Goal: Task Accomplishment & Management: Manage account settings

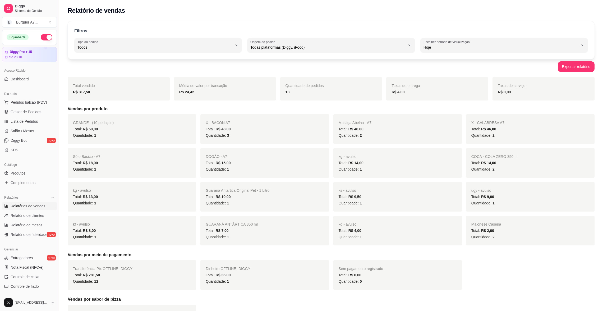
select select "ALL"
select select "0"
click at [29, 115] on link "Gestor de Pedidos" at bounding box center [29, 112] width 55 height 8
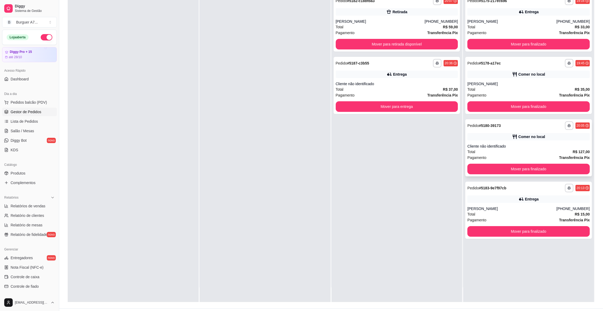
scroll to position [79, 0]
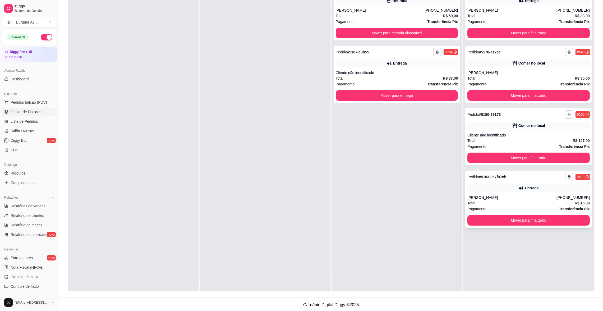
click at [559, 210] on strong "Transferência Pix" at bounding box center [574, 209] width 31 height 4
click at [511, 142] on div "Total R$ 127,00" at bounding box center [528, 141] width 122 height 6
click at [491, 80] on div "Total R$ 35,00" at bounding box center [528, 78] width 122 height 6
click at [394, 57] on div "**********" at bounding box center [396, 74] width 127 height 57
click at [39, 207] on span "Relatórios de vendas" at bounding box center [28, 205] width 35 height 5
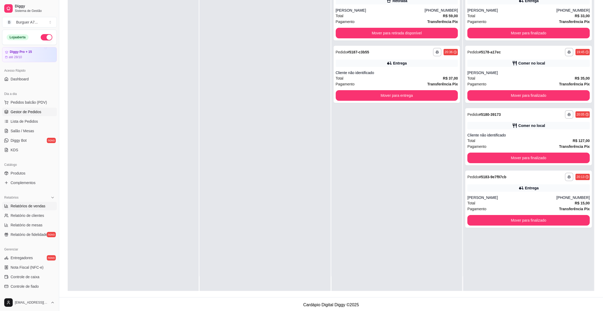
select select "ALL"
select select "0"
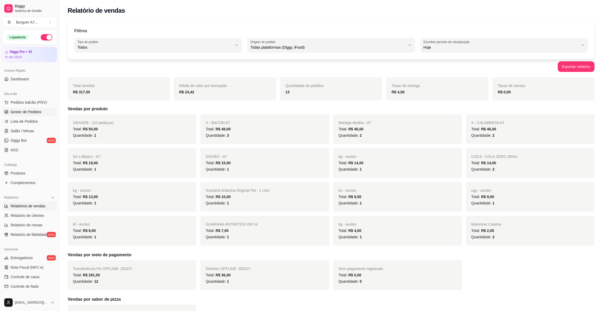
click at [30, 113] on span "Gestor de Pedidos" at bounding box center [26, 111] width 31 height 5
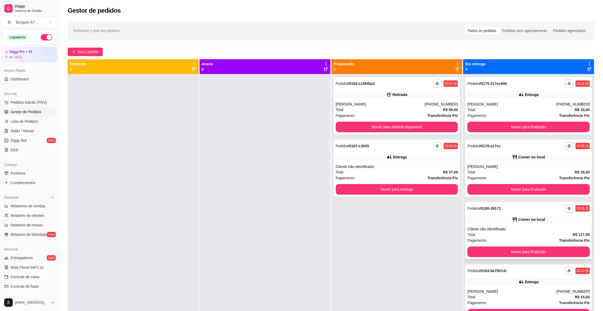
click at [532, 231] on div "Cliente não identificado" at bounding box center [528, 228] width 122 height 5
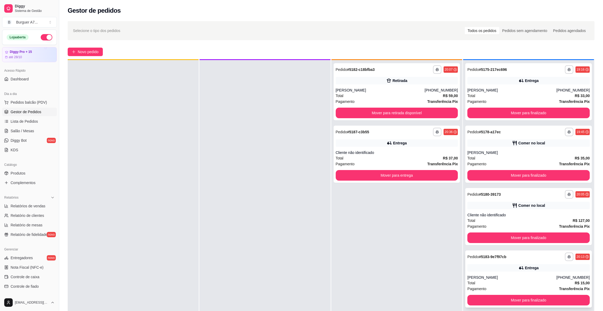
scroll to position [15, 0]
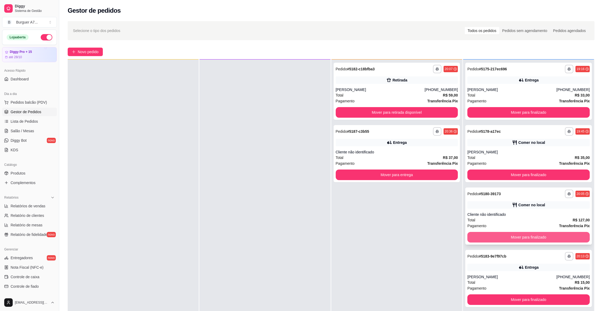
click at [564, 232] on button "Mover para finalizado" at bounding box center [528, 237] width 122 height 11
click at [564, 232] on button "Mover para finalizado" at bounding box center [528, 237] width 119 height 10
click at [488, 233] on button "Mover para finalizado" at bounding box center [528, 237] width 122 height 11
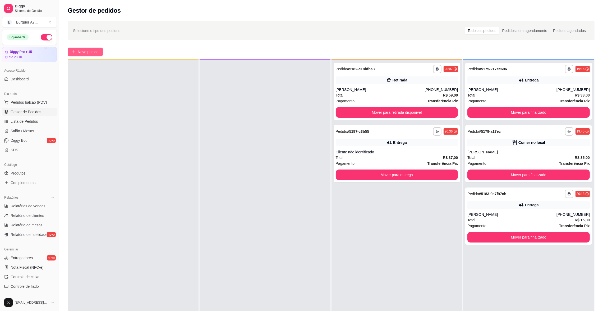
click at [91, 53] on span "Novo pedido" at bounding box center [88, 52] width 21 height 6
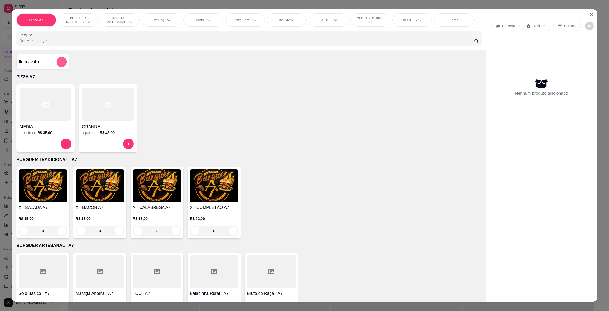
click at [60, 65] on button "add-separate-item" at bounding box center [62, 62] width 10 height 10
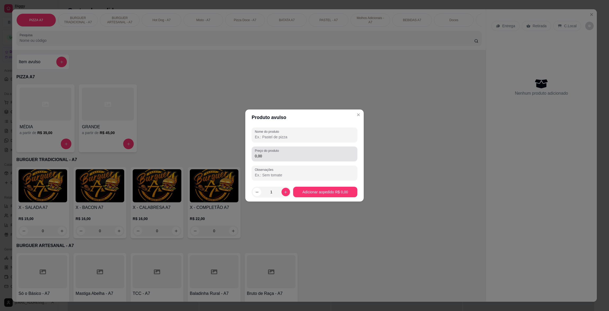
click at [294, 151] on div "0,00" at bounding box center [304, 154] width 99 height 11
click at [288, 129] on div "Nome do produto" at bounding box center [305, 134] width 106 height 15
click at [282, 154] on input "3,52" at bounding box center [304, 155] width 99 height 5
type input "3,50"
click at [283, 147] on div "Preço do produto 3,50" at bounding box center [305, 153] width 106 height 15
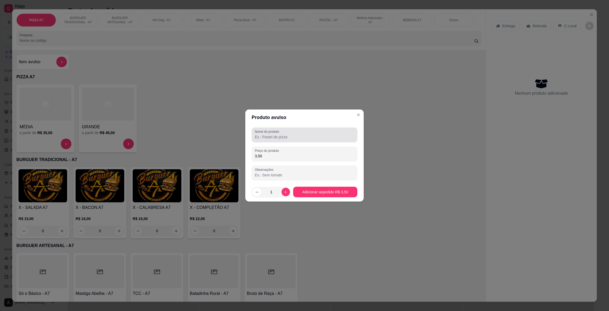
click at [285, 141] on div "Nome do produto" at bounding box center [305, 134] width 106 height 15
type input "sorvete"
click at [327, 186] on footer "1 Adicionar ao pedido R$ 3,50" at bounding box center [304, 191] width 118 height 19
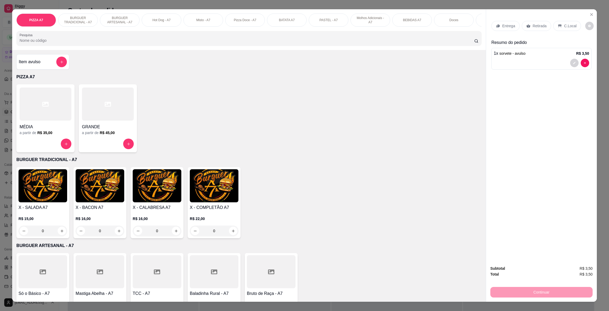
click at [534, 29] on div "Retirada" at bounding box center [536, 26] width 29 height 10
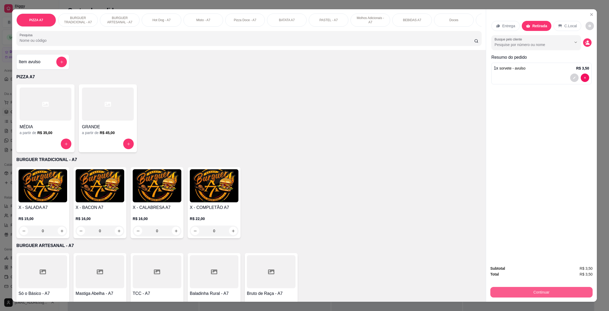
click at [547, 292] on button "Continuar" at bounding box center [541, 292] width 102 height 11
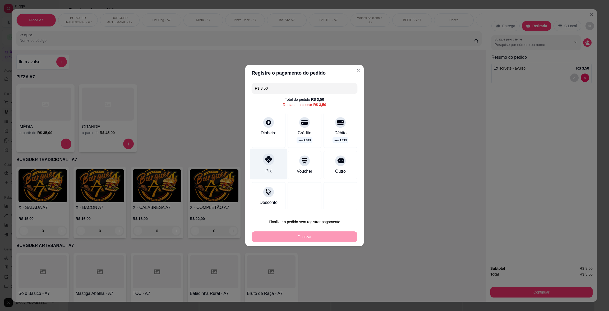
click at [280, 167] on div "Pix" at bounding box center [268, 163] width 37 height 31
type input "R$ 0,00"
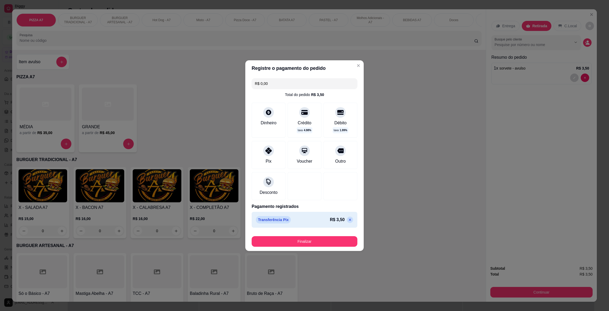
drag, startPoint x: 302, startPoint y: 234, endPoint x: 303, endPoint y: 238, distance: 4.8
click at [302, 235] on div "Finalizar" at bounding box center [305, 240] width 106 height 13
click at [306, 240] on button "Finalizar" at bounding box center [305, 241] width 106 height 11
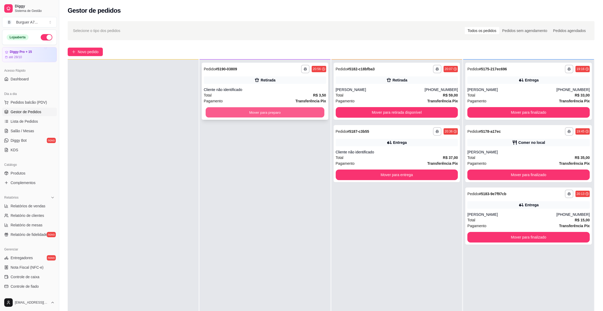
click at [308, 110] on button "Mover para preparo" at bounding box center [265, 112] width 119 height 10
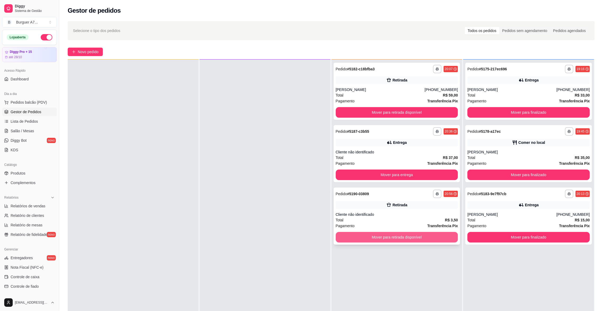
click at [443, 237] on button "Mover para retirada disponível" at bounding box center [397, 237] width 122 height 11
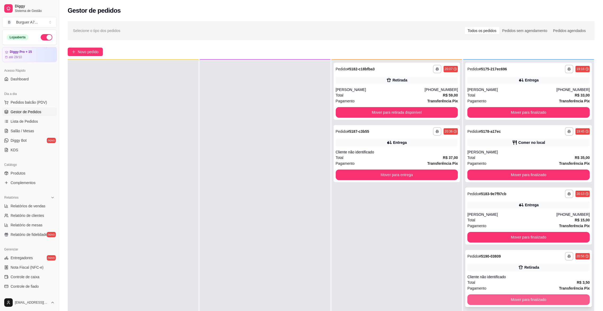
click at [572, 298] on button "Mover para finalizado" at bounding box center [528, 299] width 122 height 11
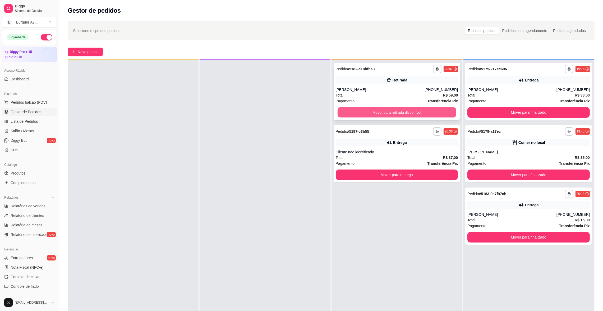
click at [427, 112] on button "Mover para retirada disponível" at bounding box center [396, 112] width 119 height 10
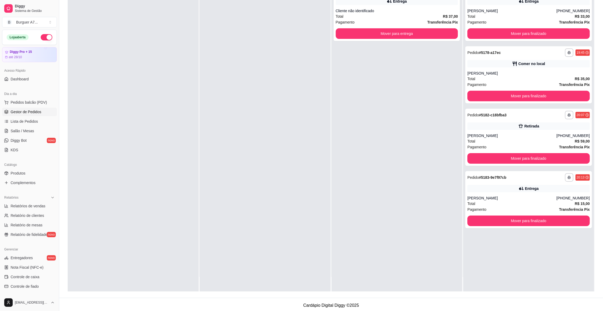
scroll to position [80, 0]
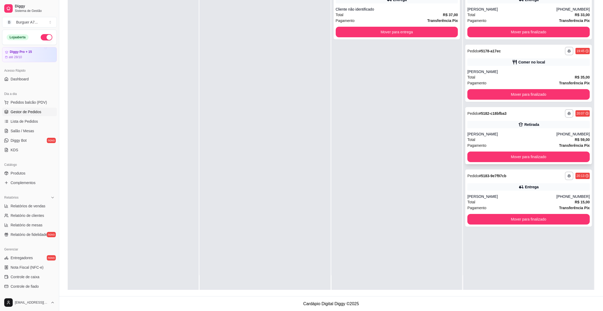
click at [533, 164] on div "**********" at bounding box center [528, 135] width 127 height 57
click at [530, 159] on button "Mover para finalizado" at bounding box center [528, 156] width 122 height 11
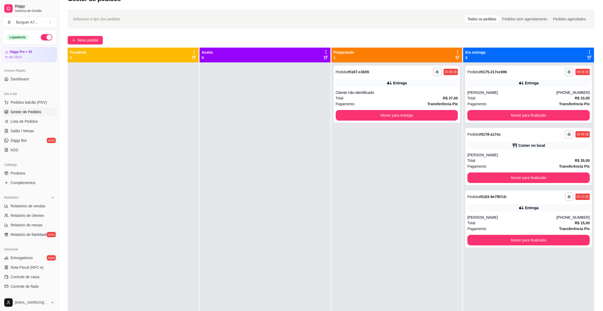
scroll to position [0, 0]
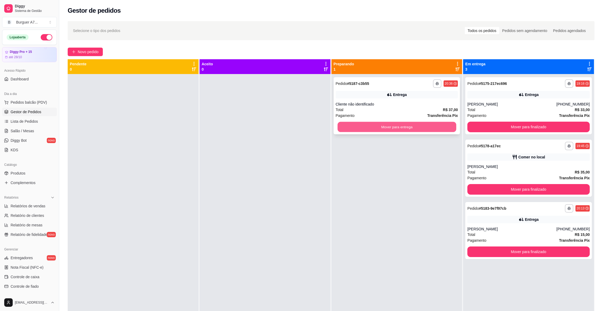
click at [423, 128] on button "Mover para entrega" at bounding box center [396, 127] width 119 height 10
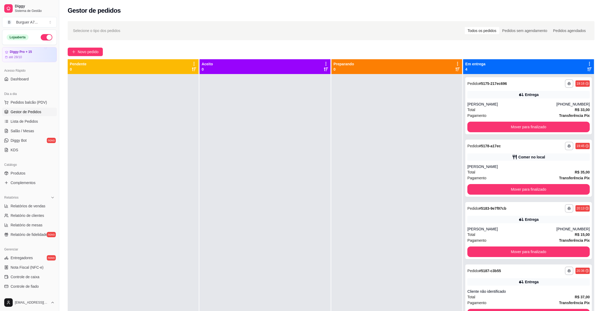
click at [92, 45] on div "**********" at bounding box center [331, 197] width 544 height 358
click at [93, 50] on span "Novo pedido" at bounding box center [88, 52] width 21 height 6
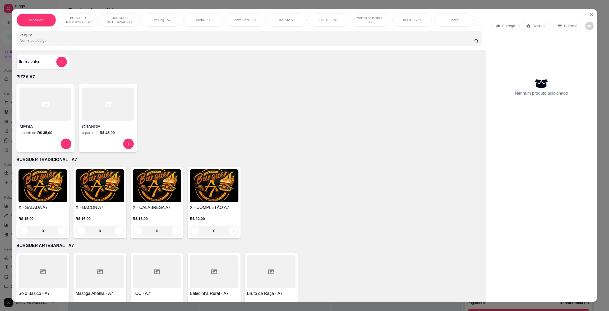
click at [64, 62] on div "Item avulso" at bounding box center [42, 61] width 53 height 15
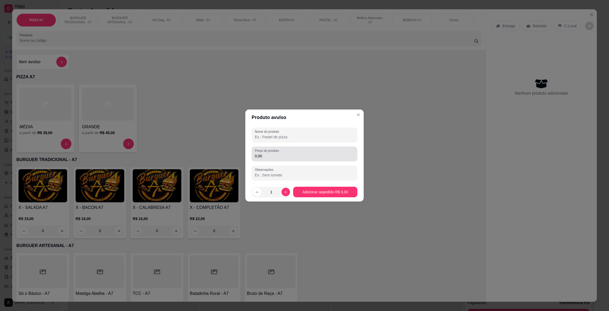
click at [310, 149] on div "0,00" at bounding box center [304, 154] width 99 height 11
type input "7,00"
click at [295, 132] on div at bounding box center [304, 134] width 99 height 11
type input "ks"
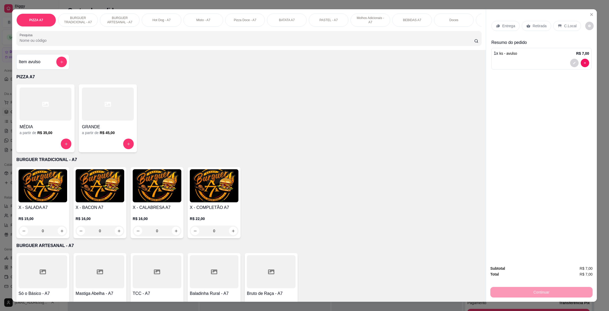
click at [527, 27] on icon at bounding box center [528, 26] width 4 height 4
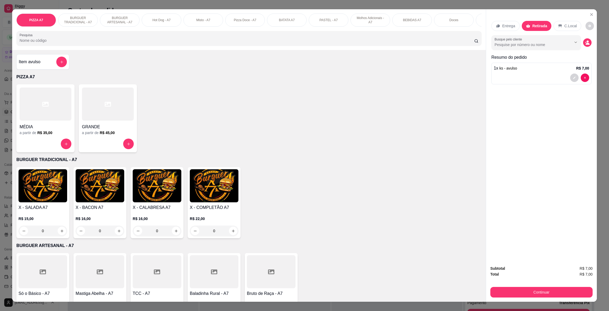
drag, startPoint x: 565, startPoint y: 285, endPoint x: 569, endPoint y: 290, distance: 6.2
click at [568, 290] on div "Continuar" at bounding box center [541, 291] width 102 height 12
click at [569, 290] on button "Continuar" at bounding box center [541, 292] width 102 height 11
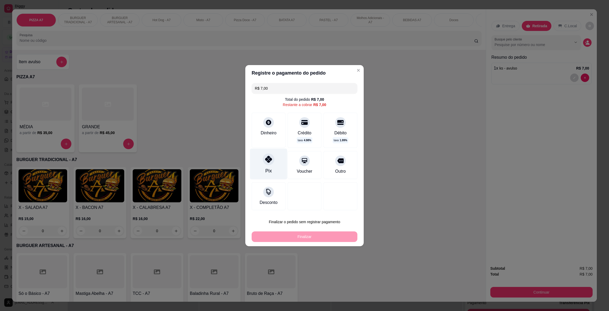
click at [267, 166] on div "Pix" at bounding box center [268, 163] width 37 height 31
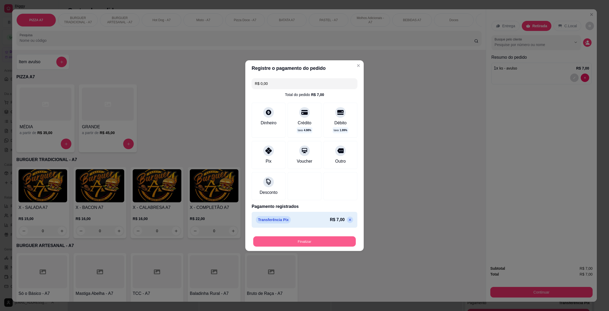
click at [324, 241] on button "Finalizar" at bounding box center [304, 241] width 103 height 10
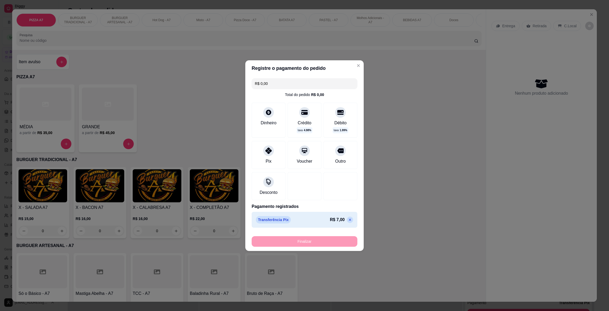
type input "-R$ 7,00"
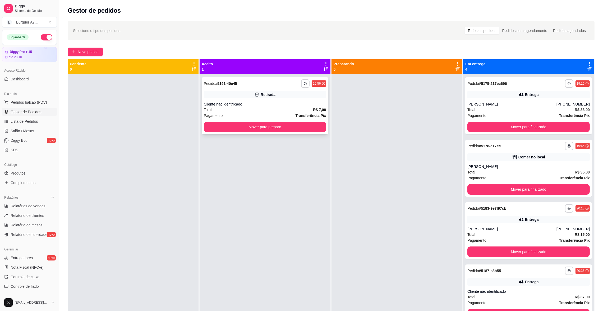
click at [309, 118] on span "Transferência Pix" at bounding box center [310, 116] width 31 height 6
click at [332, 118] on div at bounding box center [396, 229] width 131 height 311
click at [312, 129] on button "Mover para preparo" at bounding box center [265, 127] width 122 height 11
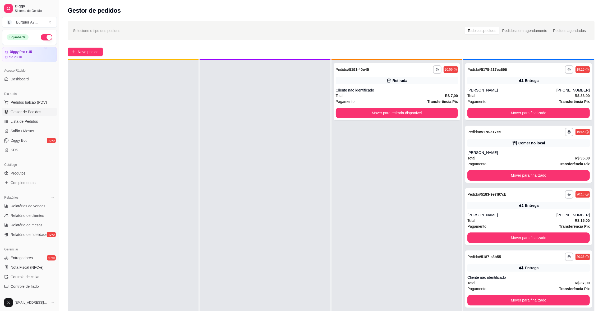
scroll to position [15, 0]
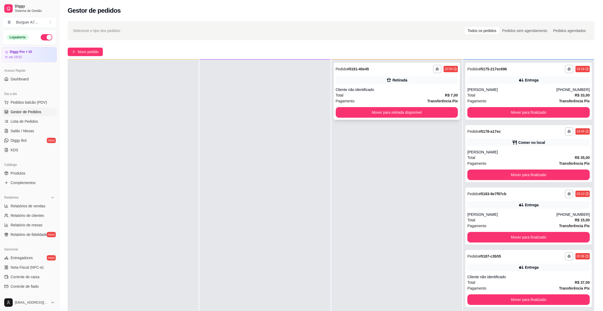
click at [432, 117] on div "Mover para retirada disponível" at bounding box center [397, 112] width 122 height 11
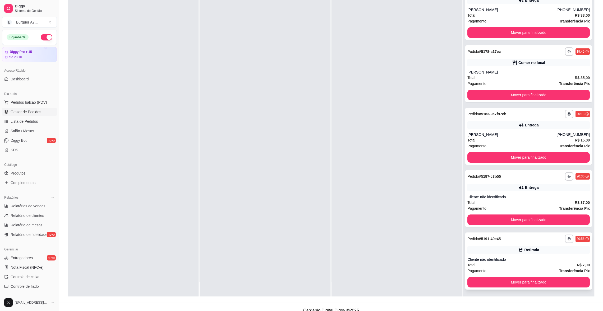
scroll to position [80, 0]
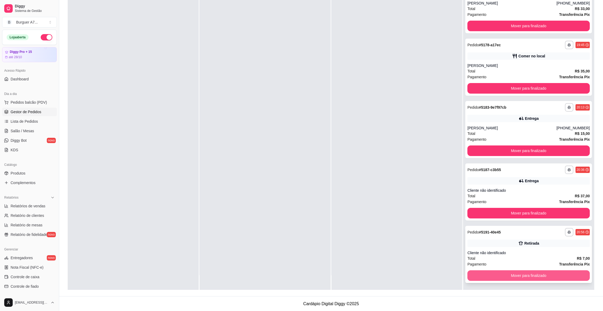
click at [579, 275] on div "**********" at bounding box center [528, 254] width 127 height 57
click at [562, 272] on button "Mover para finalizado" at bounding box center [528, 275] width 119 height 10
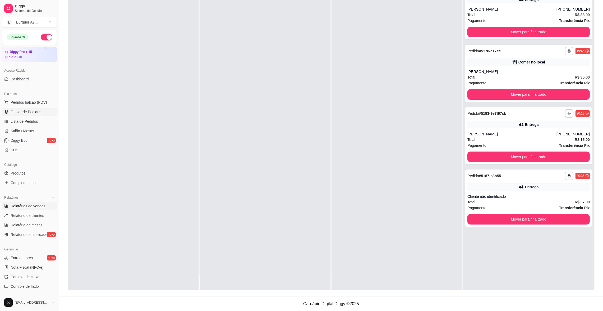
click at [32, 207] on span "Relatórios de vendas" at bounding box center [28, 205] width 35 height 5
select select "ALL"
select select "0"
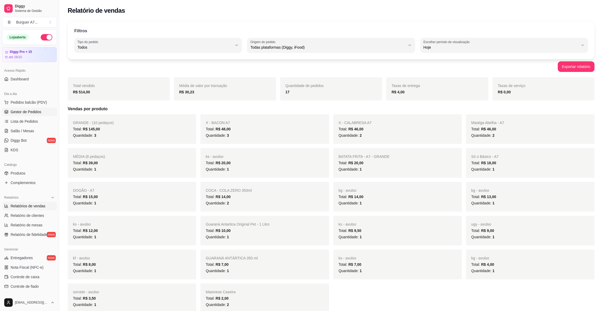
click at [31, 110] on span "Gestor de Pedidos" at bounding box center [26, 111] width 31 height 5
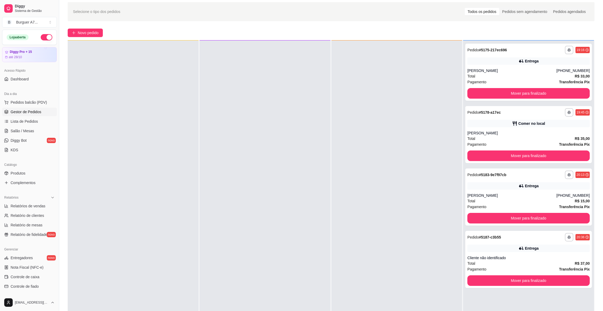
scroll to position [40, 0]
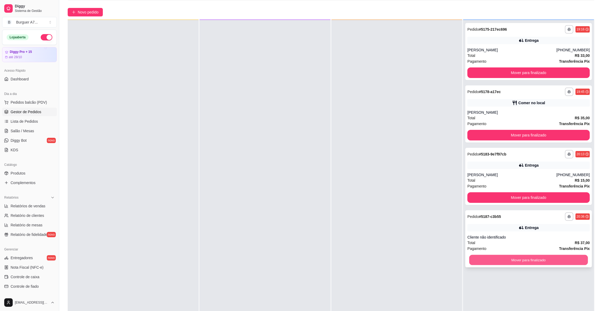
click at [542, 259] on button "Mover para finalizado" at bounding box center [528, 260] width 119 height 10
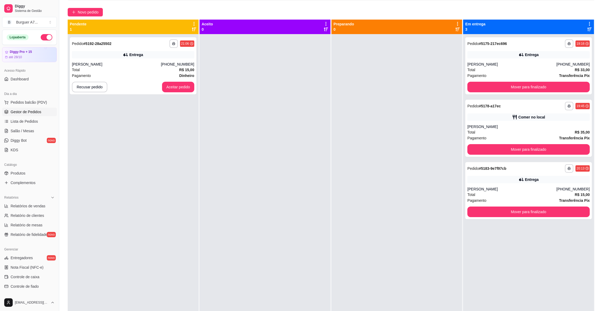
scroll to position [0, 0]
click at [31, 203] on span "Relatórios de vendas" at bounding box center [28, 205] width 35 height 5
select select "ALL"
select select "0"
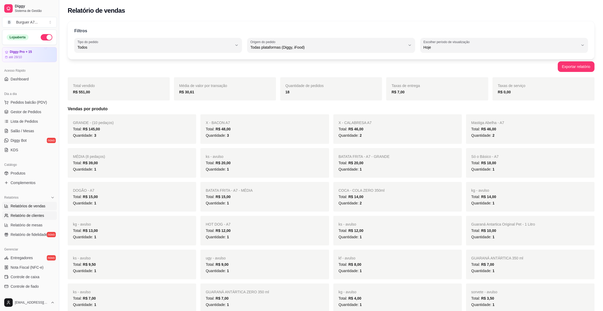
click at [29, 214] on span "Relatório de clientes" at bounding box center [28, 215] width 34 height 5
select select "30"
select select "HIGHEST_TOTAL_SPENT_WITH_ORDERS"
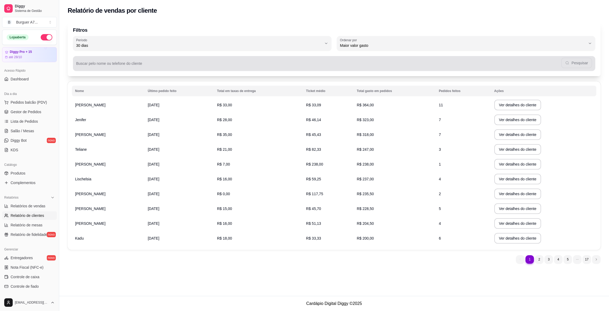
click at [569, 60] on div "Pesquisar" at bounding box center [334, 63] width 516 height 11
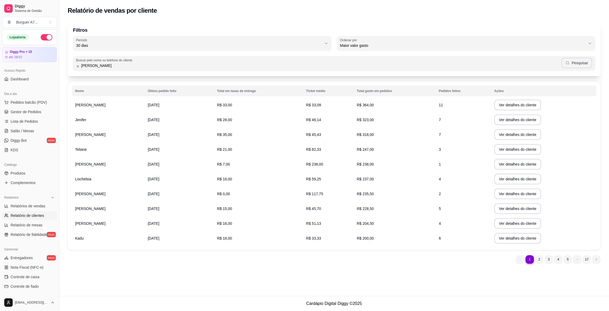
type input "[PERSON_NAME]"
click at [581, 60] on button "Pesquisar" at bounding box center [576, 63] width 31 height 11
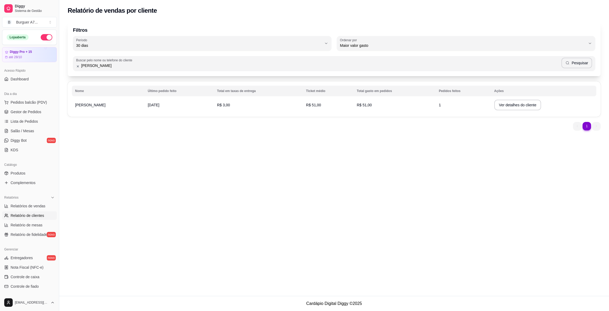
click at [357, 104] on span "R$ 51,00" at bounding box center [364, 105] width 15 height 4
click at [526, 105] on button "Ver detalhes do cliente" at bounding box center [517, 105] width 45 height 10
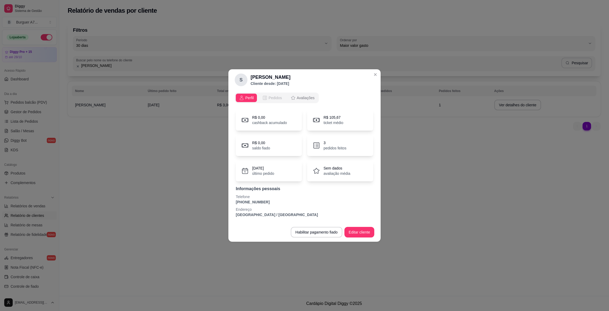
click at [270, 94] on button "Pedidos" at bounding box center [272, 98] width 26 height 8
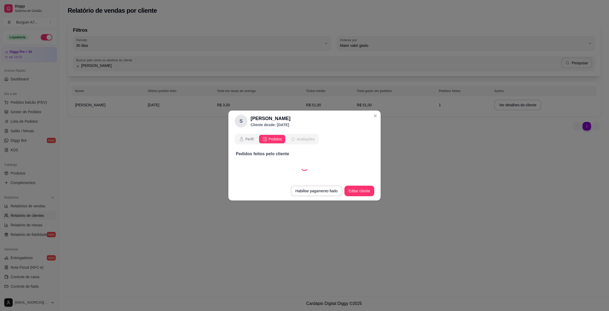
select select "30"
select select "ALL"
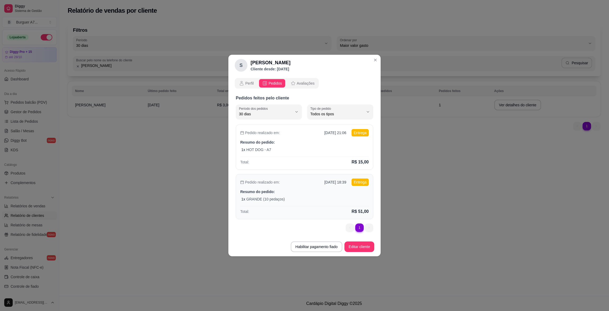
click at [353, 197] on div "1 x GRANDE (10 pedaços)" at bounding box center [304, 198] width 127 height 5
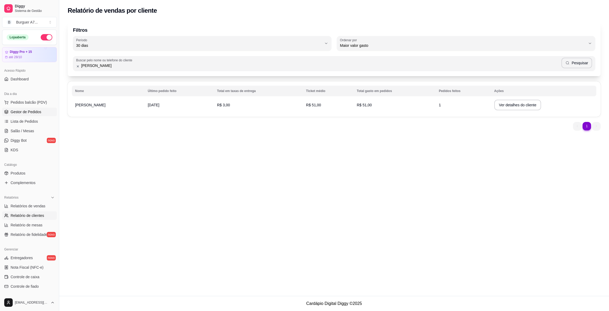
click at [40, 115] on link "Gestor de Pedidos" at bounding box center [29, 112] width 55 height 8
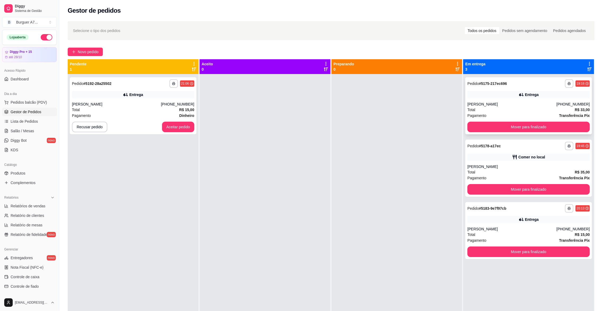
click at [528, 112] on div "Total R$ 33,00" at bounding box center [528, 110] width 122 height 6
click at [185, 127] on button "Aceitar pedido" at bounding box center [178, 127] width 31 height 10
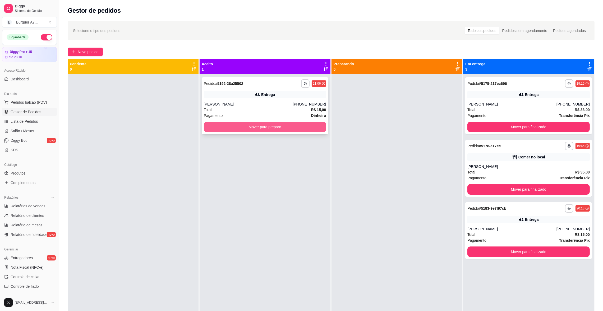
click at [311, 131] on button "Mover para preparo" at bounding box center [265, 127] width 122 height 11
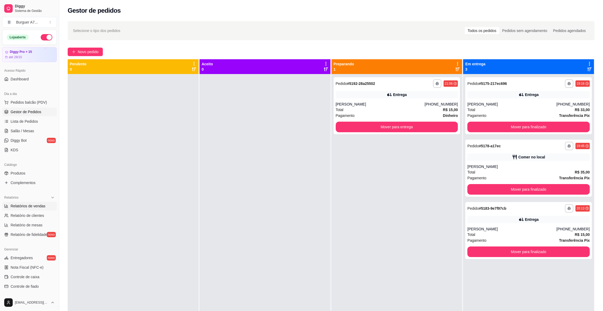
click at [26, 209] on link "Relatórios de vendas" at bounding box center [29, 206] width 55 height 8
select select "ALL"
select select "0"
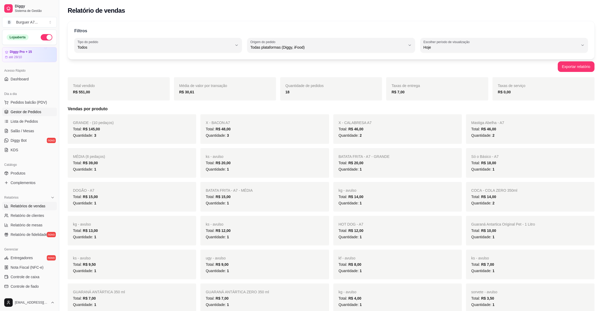
click at [33, 116] on link "Gestor de Pedidos" at bounding box center [29, 112] width 55 height 8
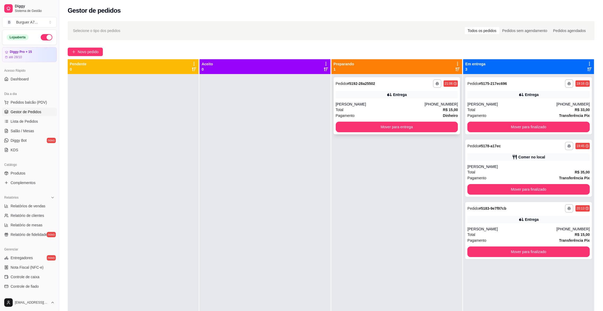
click at [345, 103] on div "[PERSON_NAME]" at bounding box center [380, 103] width 89 height 5
